Goal: Navigation & Orientation: Find specific page/section

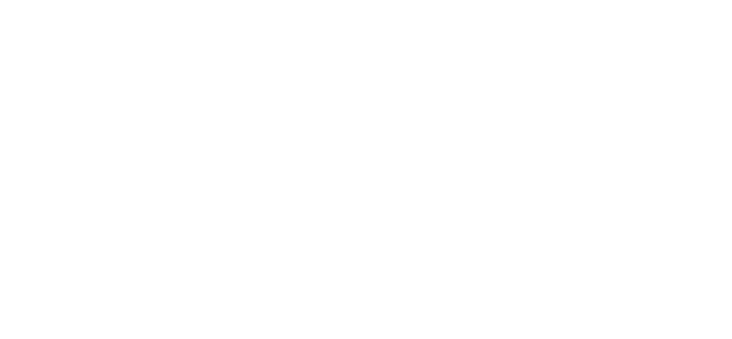
drag, startPoint x: 480, startPoint y: 8, endPoint x: 504, endPoint y: 13, distance: 24.1
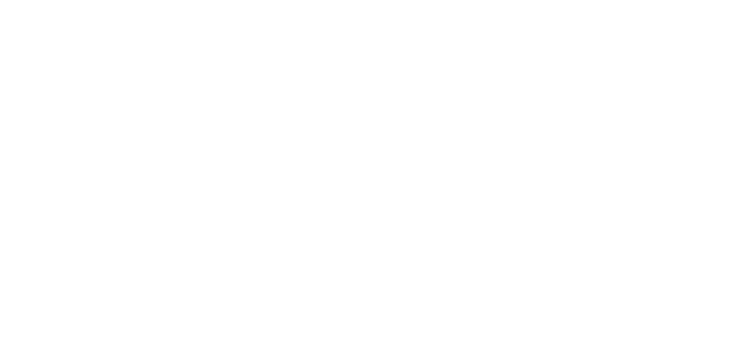
scroll to position [215, 0]
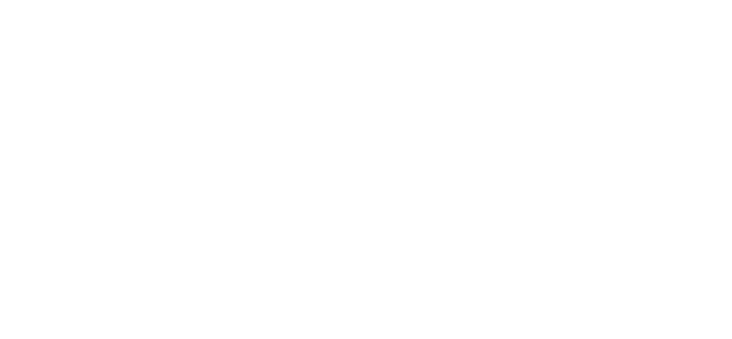
scroll to position [292, 0]
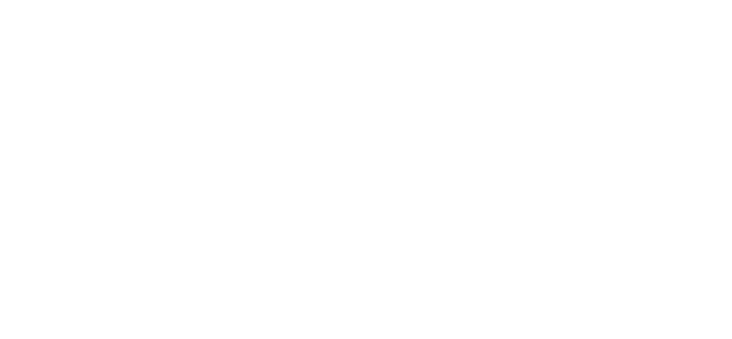
scroll to position [537, 0]
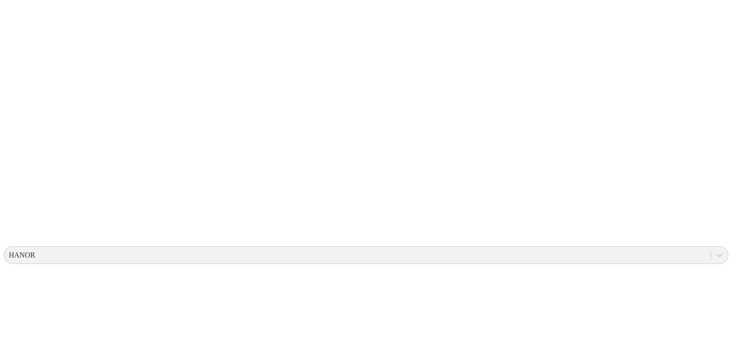
scroll to position [0, 0]
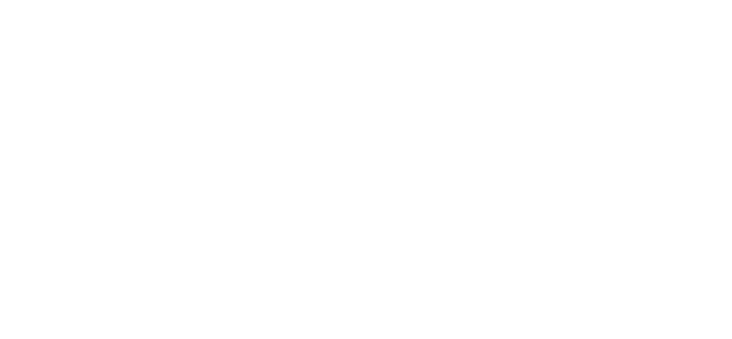
click at [606, 326] on div "HYLIFE" at bounding box center [366, 334] width 725 height 16
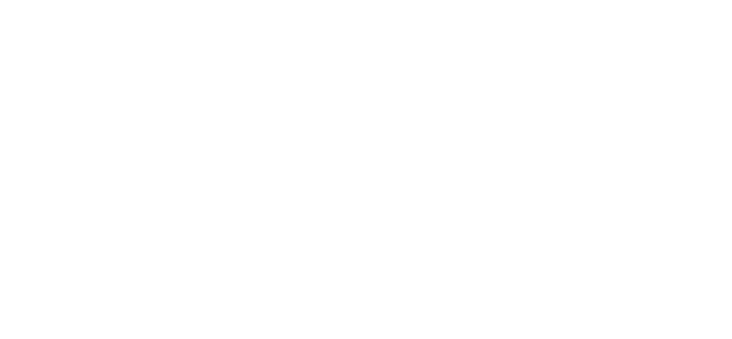
drag, startPoint x: 491, startPoint y: 19, endPoint x: 505, endPoint y: 16, distance: 14.3
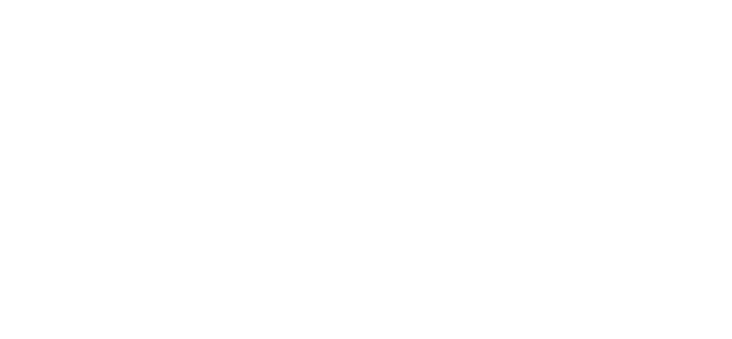
copy div "PROGRESSIVEGROUPCOMPANY"
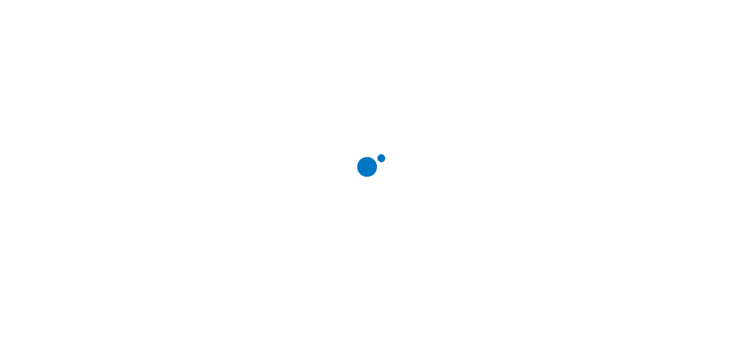
click at [426, 115] on div at bounding box center [374, 169] width 741 height 339
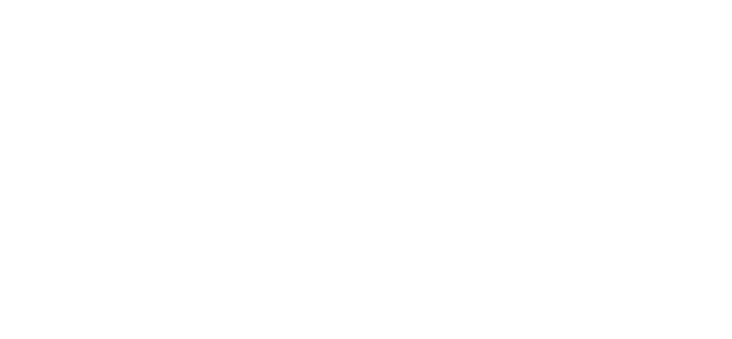
click at [618, 332] on div "GM10027" at bounding box center [366, 340] width 725 height 16
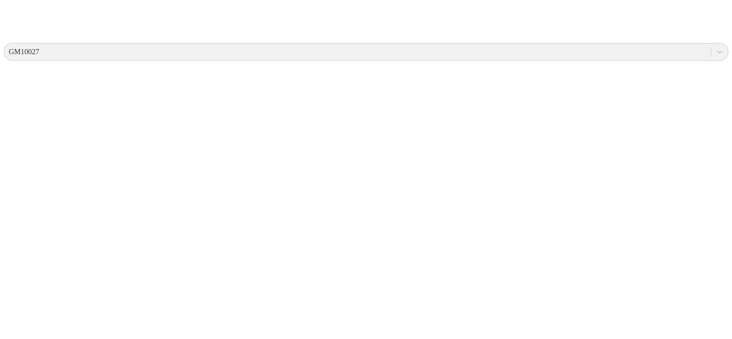
scroll to position [384, 0]
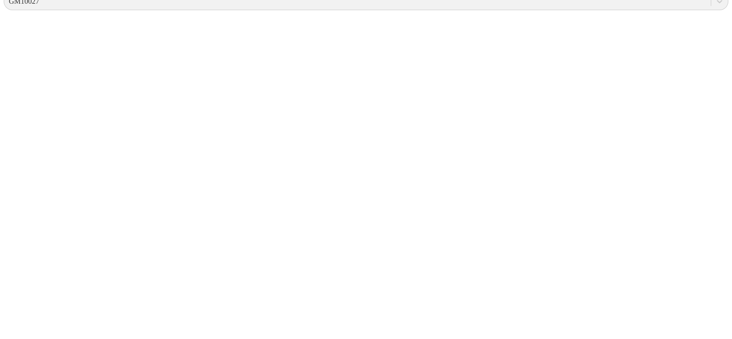
drag, startPoint x: 720, startPoint y: 215, endPoint x: 727, endPoint y: 240, distance: 25.1
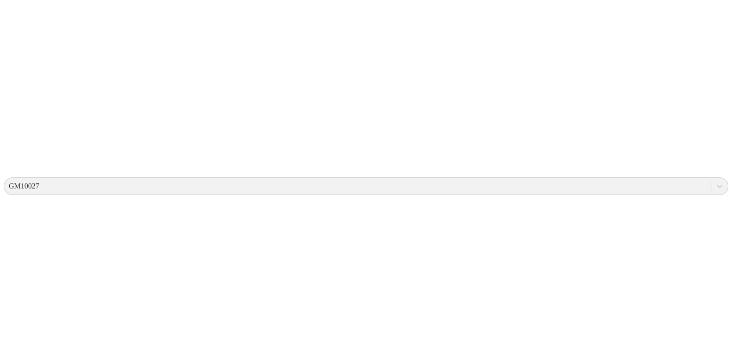
scroll to position [0, 0]
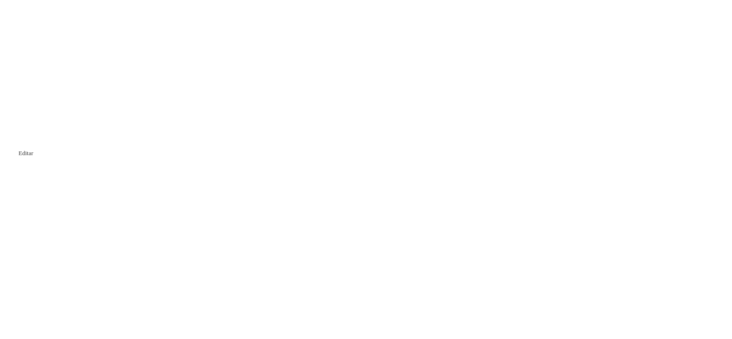
drag, startPoint x: 490, startPoint y: 14, endPoint x: 501, endPoint y: 17, distance: 11.9
drag, startPoint x: 487, startPoint y: 13, endPoint x: 503, endPoint y: 17, distance: 16.7
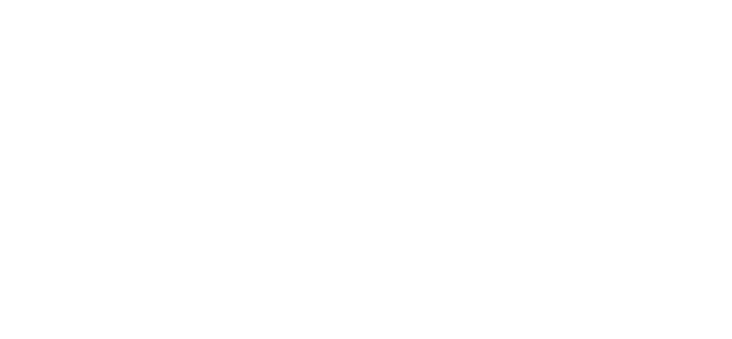
copy div "GM10027"
click at [605, 333] on div "HORIZONTES" at bounding box center [366, 341] width 725 height 16
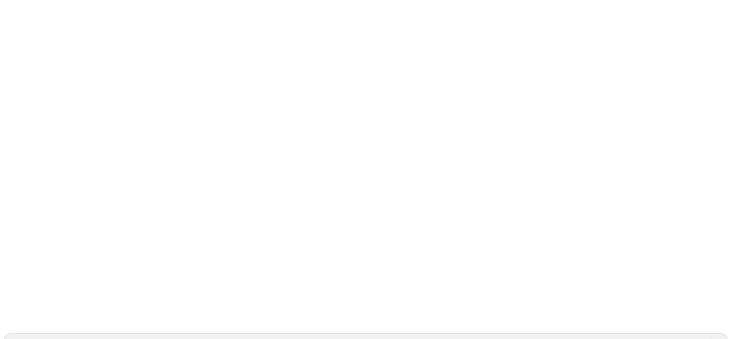
scroll to position [37, 0]
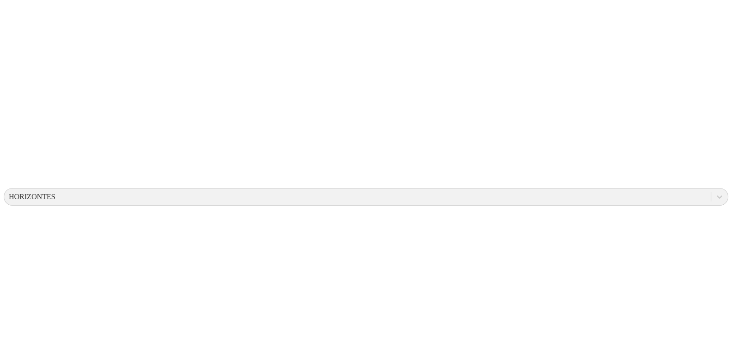
scroll to position [0, 0]
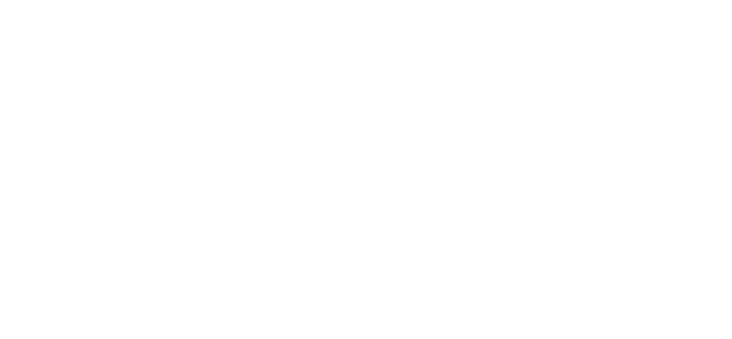
click at [609, 326] on div "INALSUR" at bounding box center [366, 334] width 725 height 16
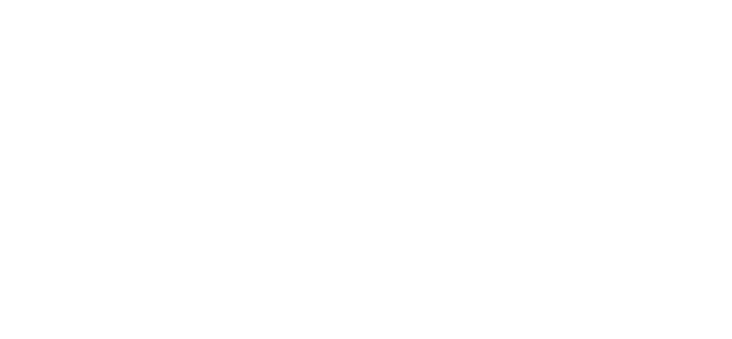
scroll to position [752, 0]
